Goal: Transaction & Acquisition: Purchase product/service

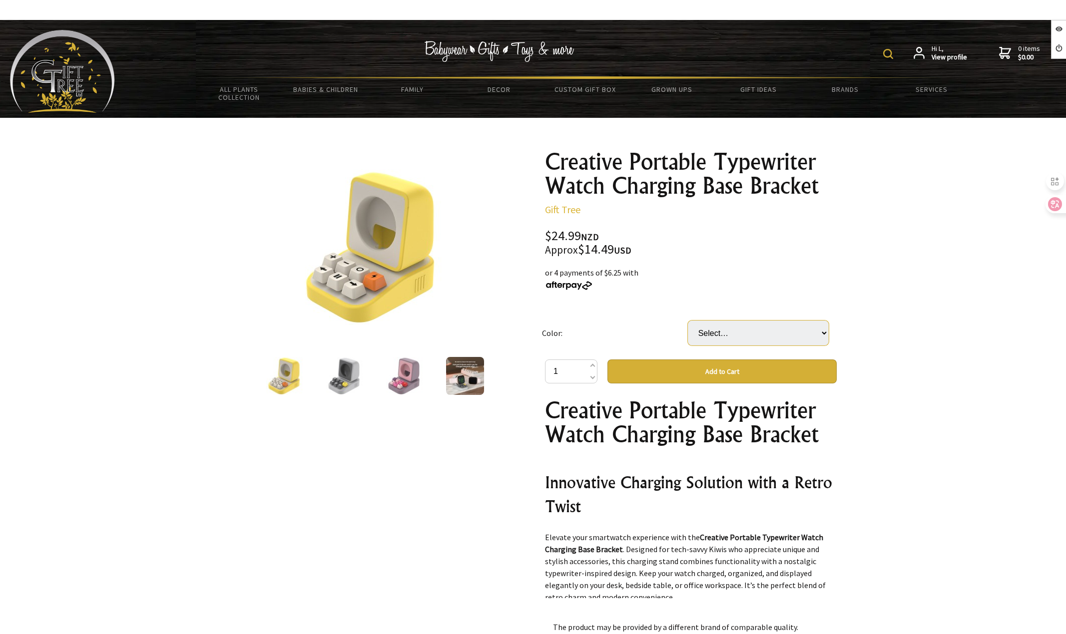
click at [731, 334] on select "Select… Gray Purple Yellow" at bounding box center [758, 333] width 141 height 25
select select "Purple"
click at [688, 321] on select "Select… Gray Purple Yellow" at bounding box center [758, 333] width 141 height 25
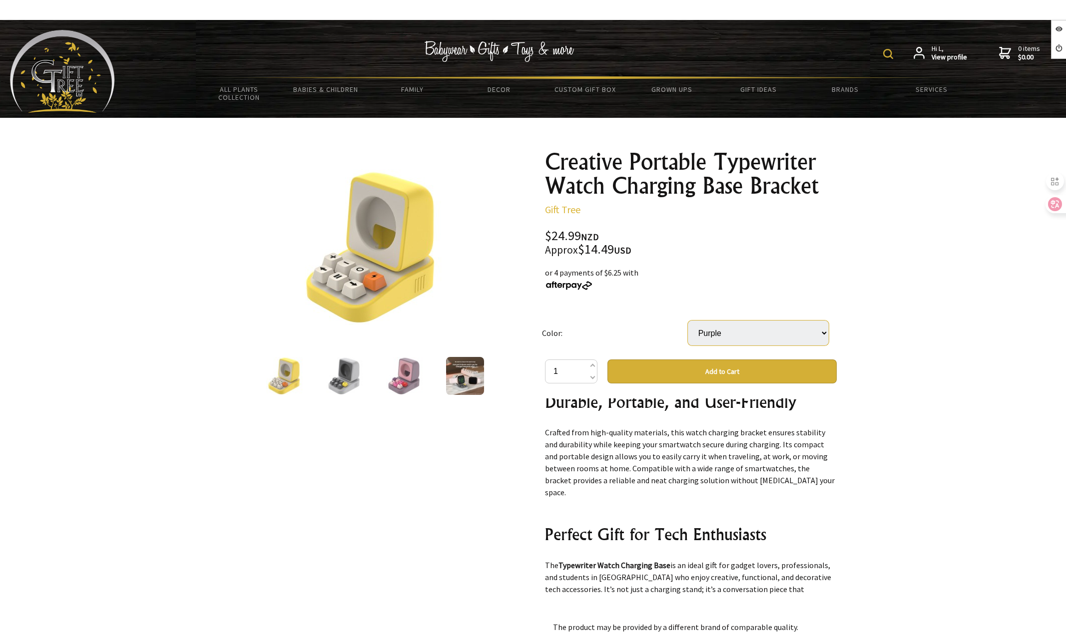
scroll to position [250, 0]
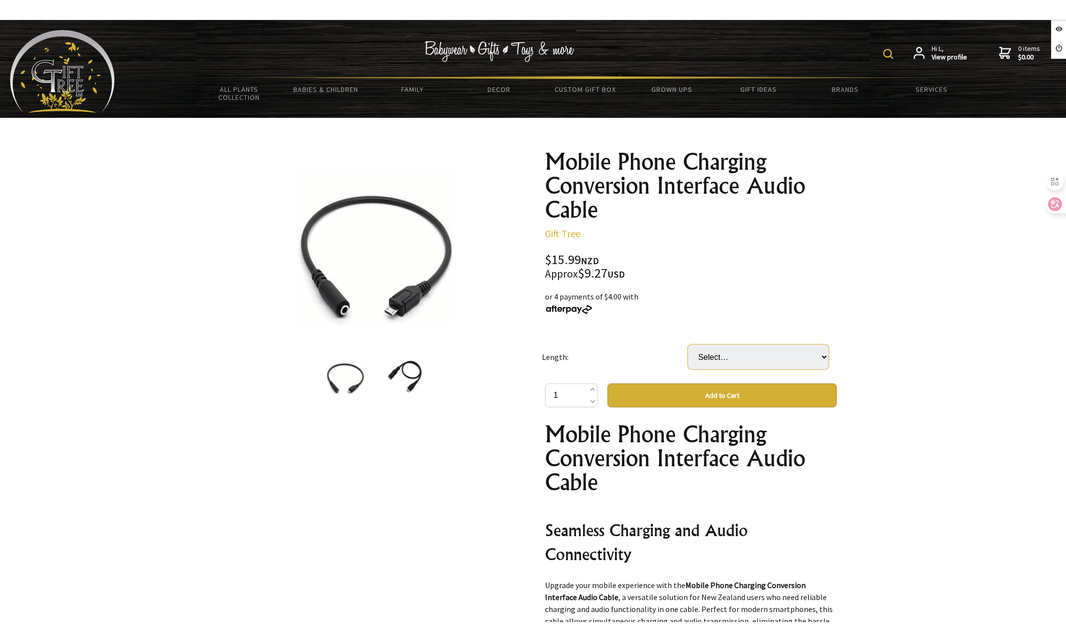
click at [723, 356] on select "Select… 30cm Bag Packaging 30cm Bare Wire" at bounding box center [758, 357] width 141 height 25
select select "30cm Bag Packaging"
click at [688, 345] on select "Select… 30cm Bag Packaging 30cm Bare Wire" at bounding box center [758, 357] width 141 height 25
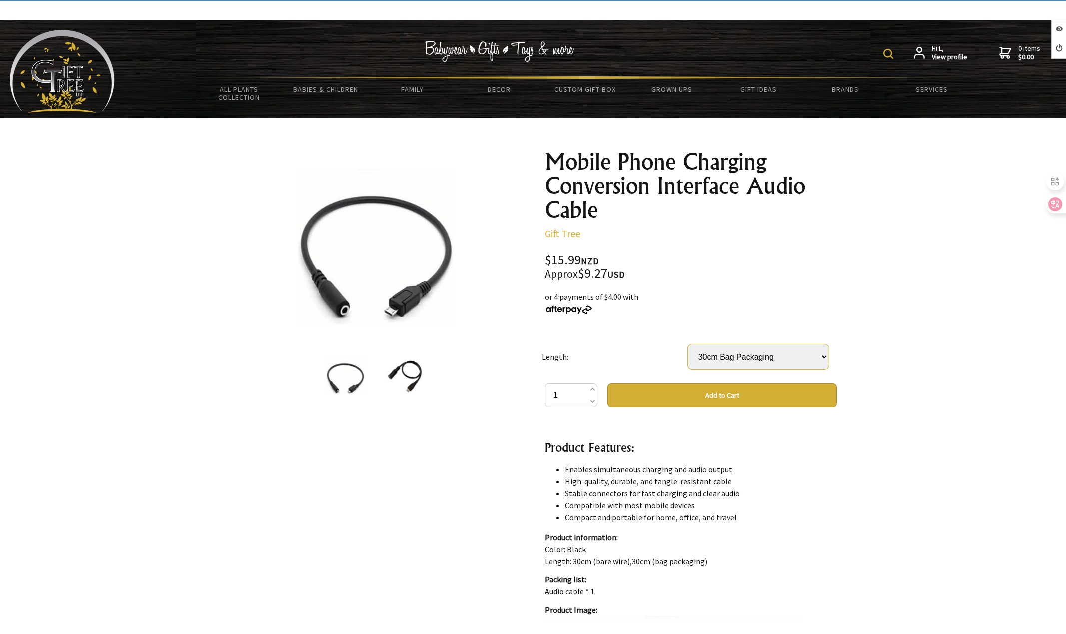
scroll to position [499, 0]
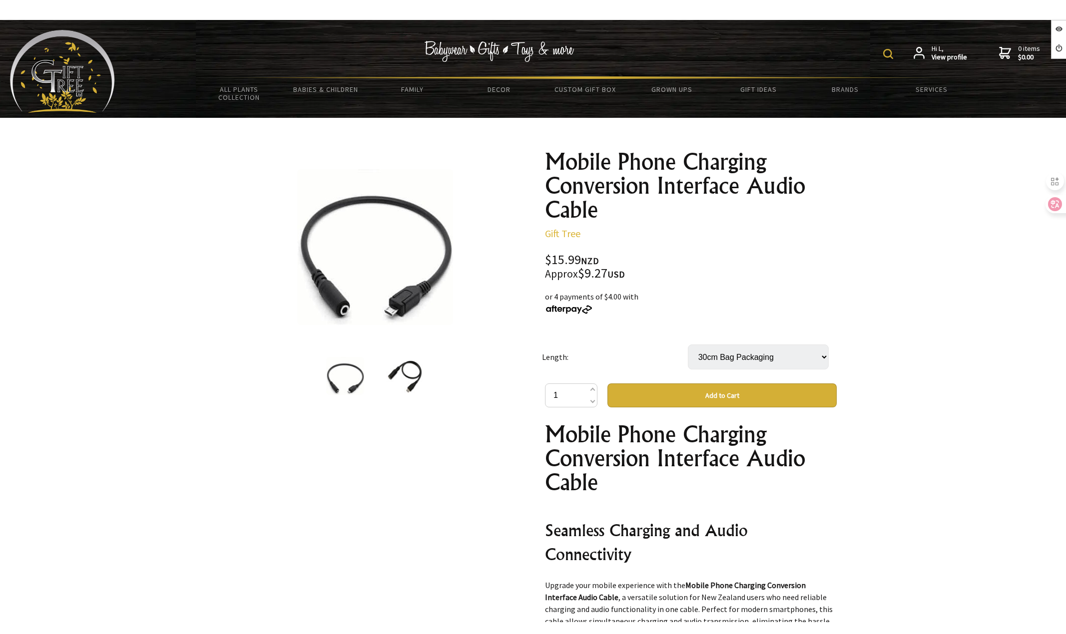
click at [737, 359] on select "Select… 30cm Bag Packaging 30cm Bare Wire" at bounding box center [758, 357] width 141 height 25
select select "30cm Bare Wire"
click at [688, 345] on select "Select… 30cm Bag Packaging 30cm Bare Wire" at bounding box center [758, 357] width 141 height 25
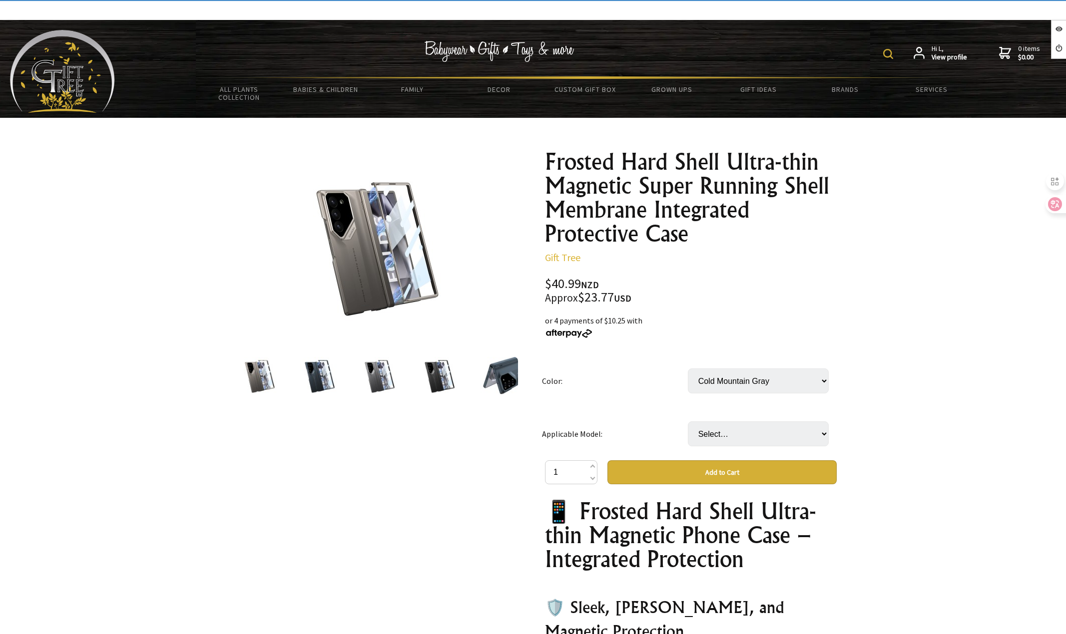
select select "Cold Mountain Gray"
drag, startPoint x: 0, startPoint y: 0, endPoint x: 713, endPoint y: 446, distance: 841.0
click at [715, 437] on select "Select… SM Fold4 SM Fold5 SM Fold6" at bounding box center [758, 433] width 141 height 25
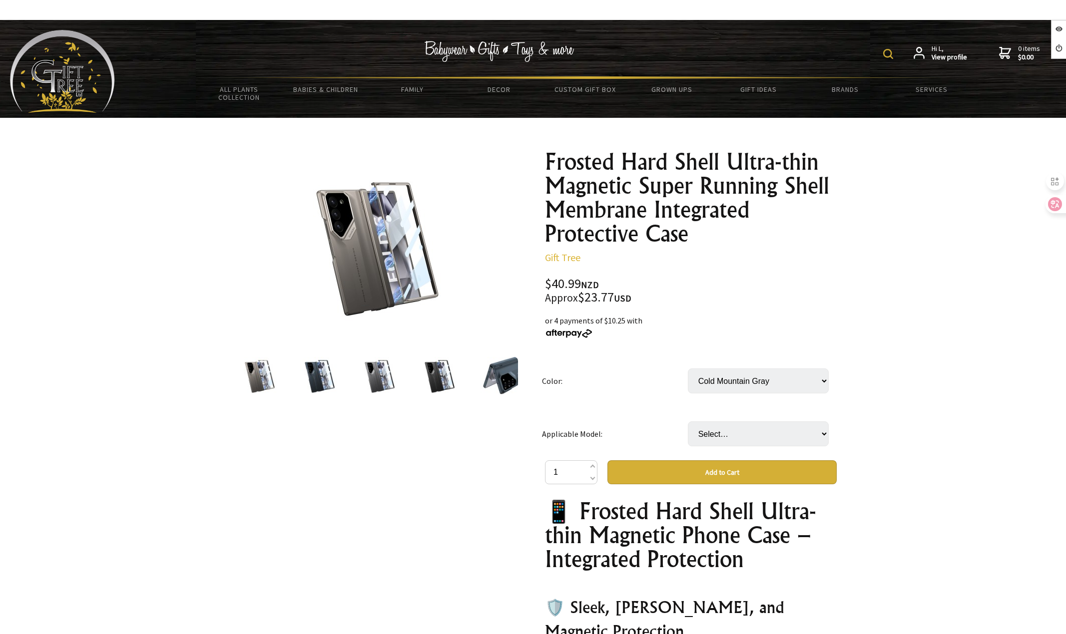
click at [712, 492] on div "Color: Select… Cold Mountain Gray Cool Black Empty Mountain Green Titanium Gray…" at bounding box center [691, 623] width 292 height 536
drag, startPoint x: 709, startPoint y: 425, endPoint x: 708, endPoint y: 444, distance: 19.0
click at [708, 425] on select "Select… SM Fold4 SM Fold5 SM Fold6" at bounding box center [758, 433] width 141 height 25
select select "SM Fold5"
click at [688, 421] on select "Select… SM Fold4 SM Fold5 SM Fold6" at bounding box center [758, 433] width 141 height 25
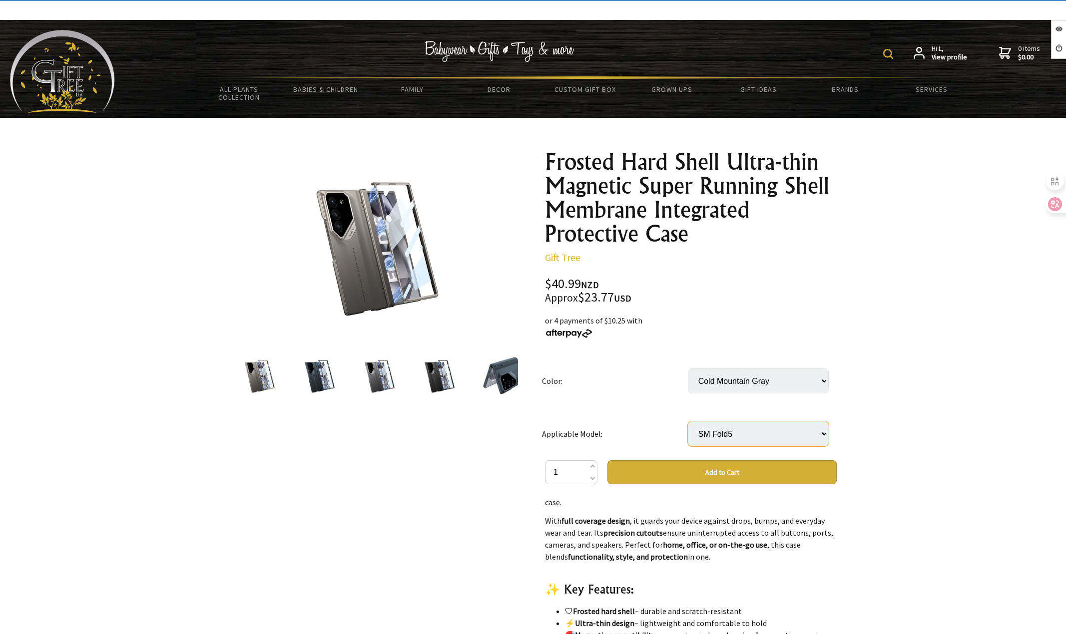
scroll to position [449, 0]
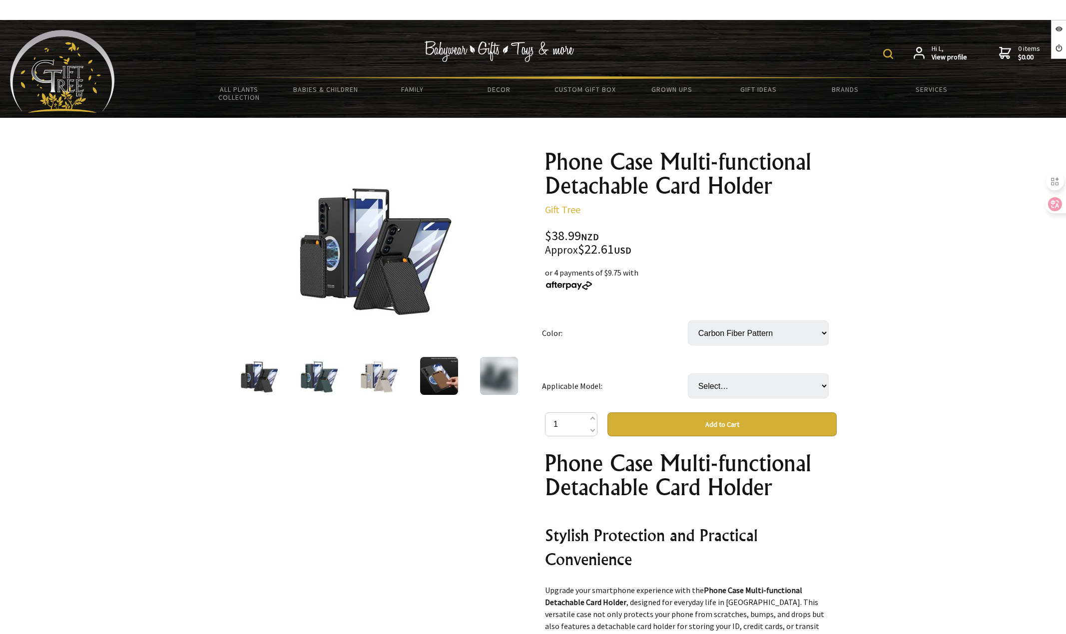
select select "Carbon Fiber Pattern"
click at [725, 392] on select "Select… SMFold7" at bounding box center [758, 386] width 141 height 25
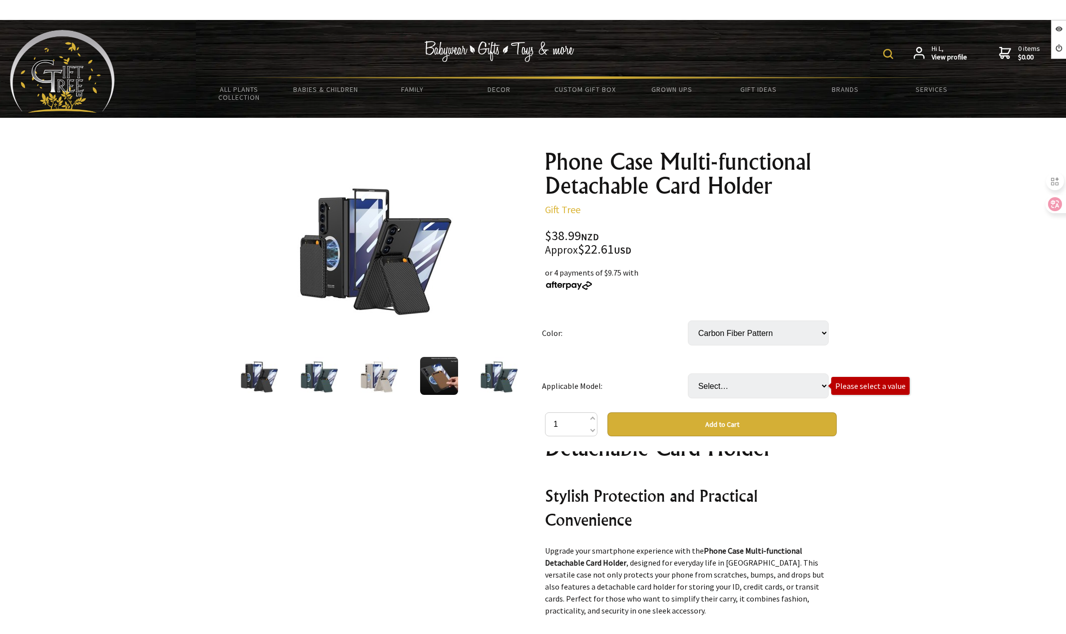
scroll to position [200, 0]
